Goal: Information Seeking & Learning: Learn about a topic

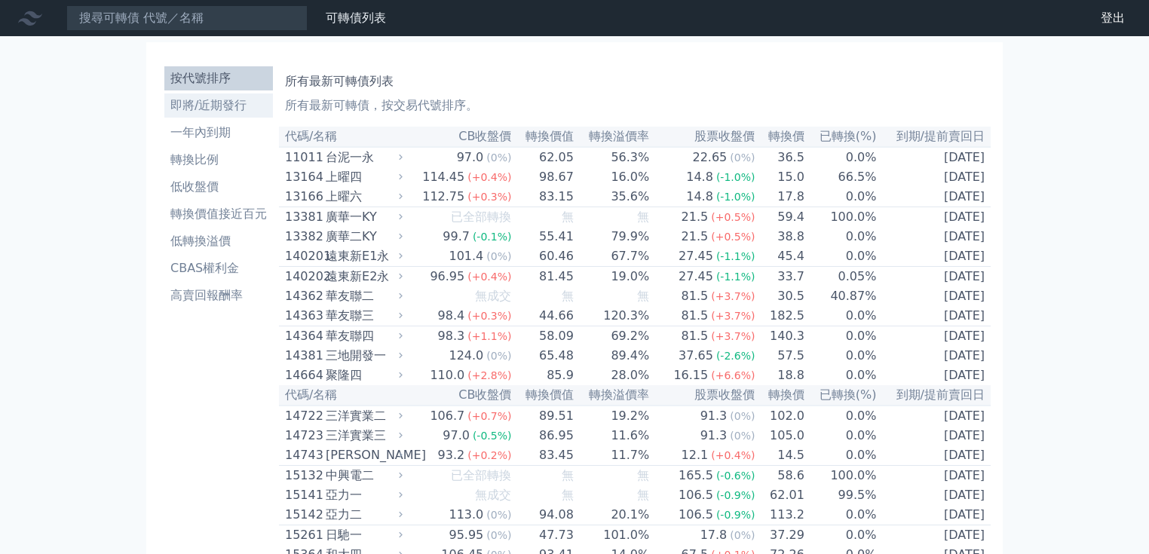
click at [235, 103] on li "即將/近期發行" at bounding box center [218, 106] width 109 height 18
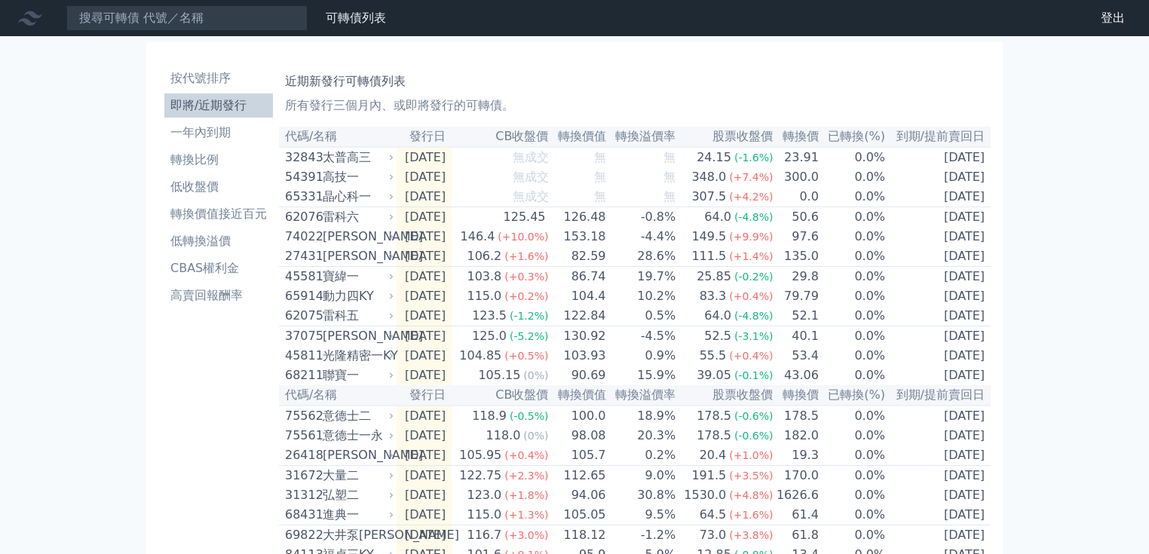
click at [235, 106] on li "即將/近期發行" at bounding box center [218, 106] width 109 height 18
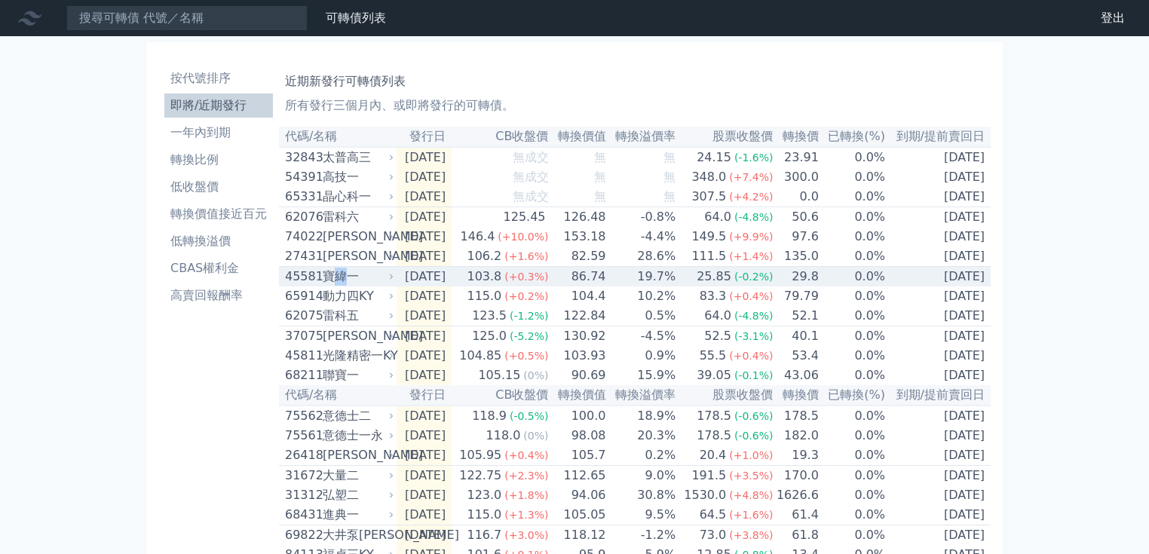
drag, startPoint x: 329, startPoint y: 285, endPoint x: 349, endPoint y: 284, distance: 20.4
click at [349, 284] on div "寶緯一" at bounding box center [357, 277] width 68 height 18
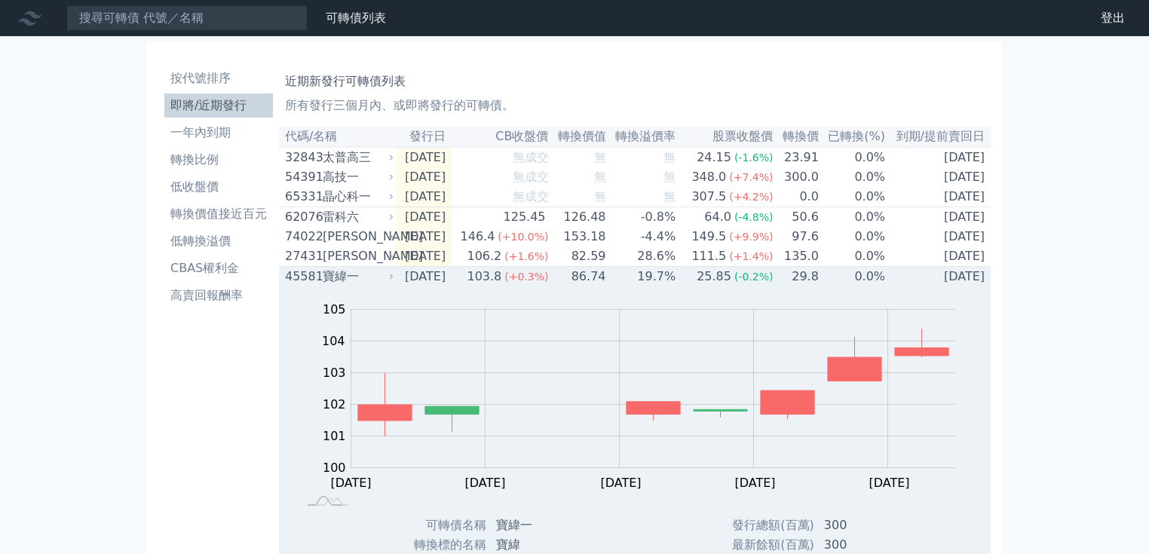
click at [325, 286] on div "寶緯一" at bounding box center [357, 277] width 68 height 18
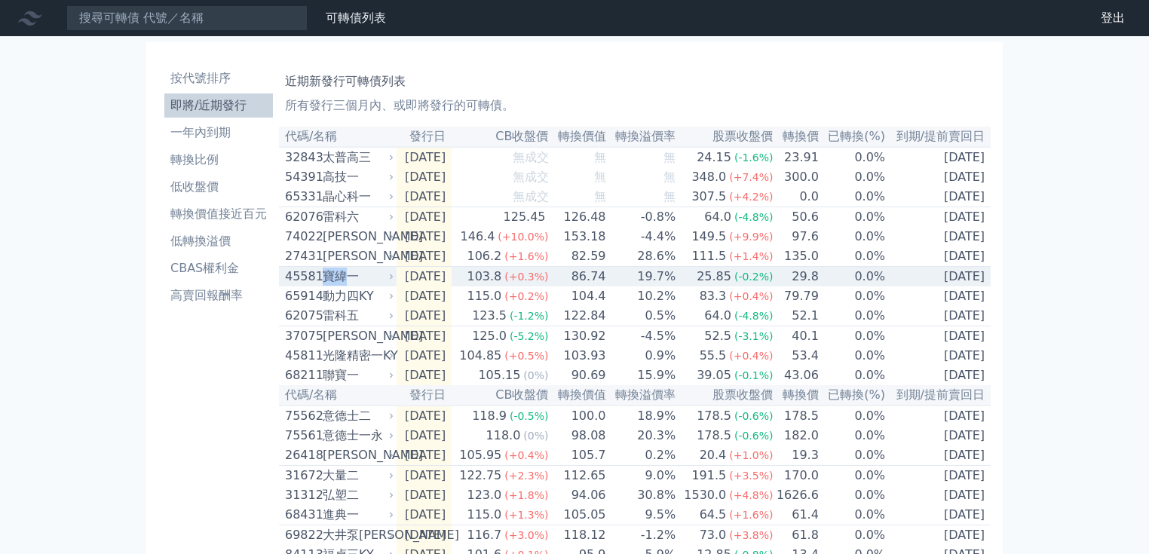
drag, startPoint x: 326, startPoint y: 288, endPoint x: 347, endPoint y: 287, distance: 21.1
click at [347, 286] on div "寶緯一" at bounding box center [357, 277] width 68 height 18
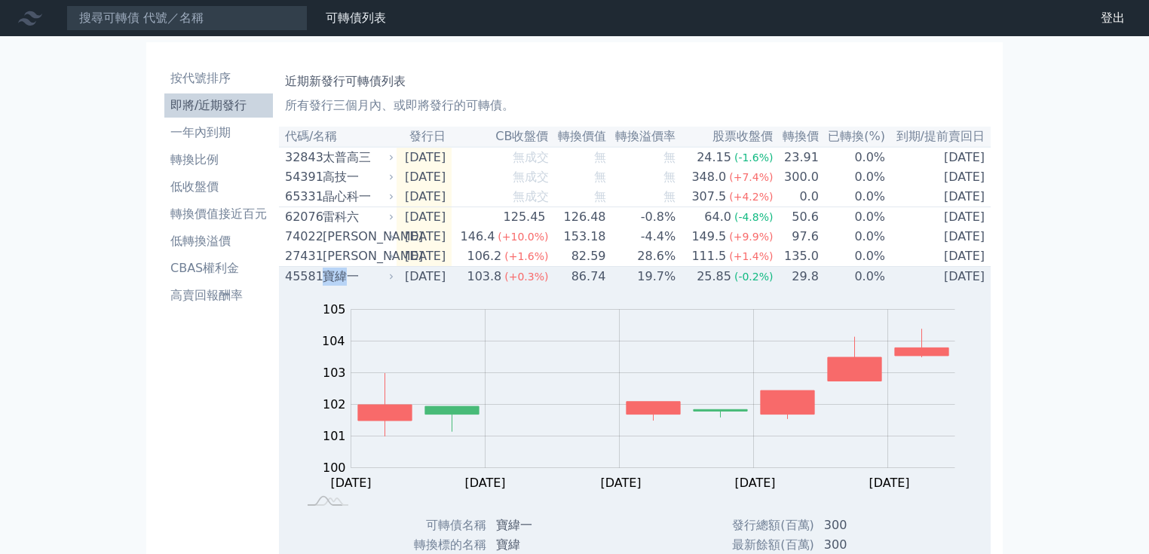
click at [339, 286] on div "寶緯一" at bounding box center [357, 277] width 68 height 18
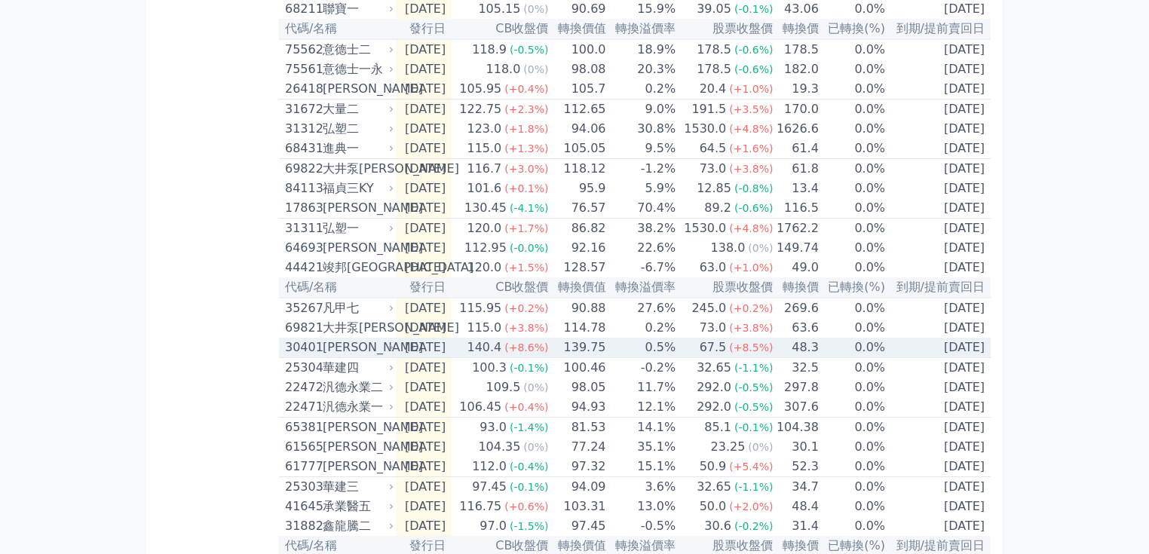
scroll to position [422, 0]
